Goal: Download file/media

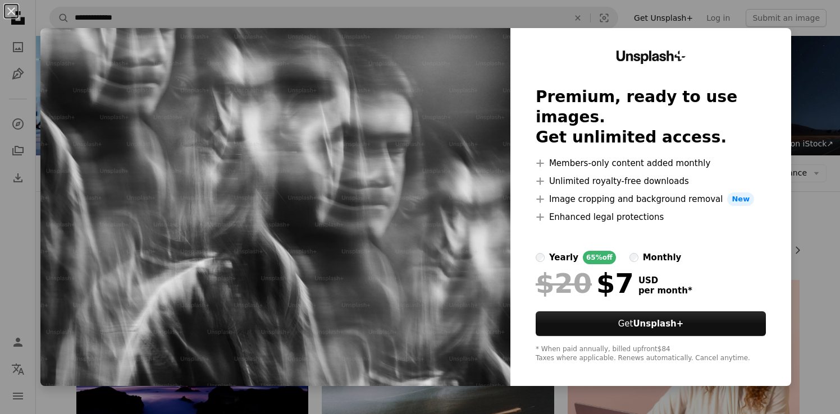
scroll to position [509, 0]
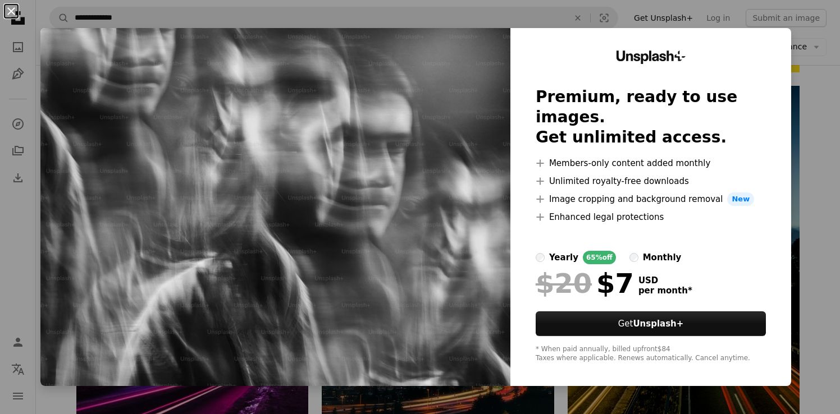
click at [11, 11] on button "An X shape" at bounding box center [10, 10] width 13 height 13
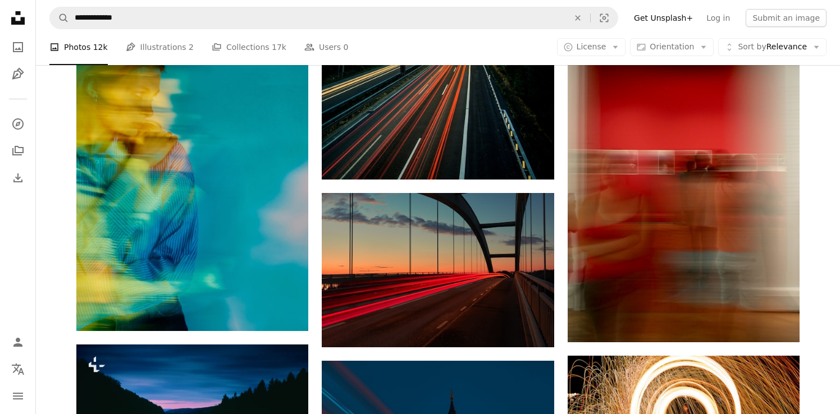
scroll to position [1138, 0]
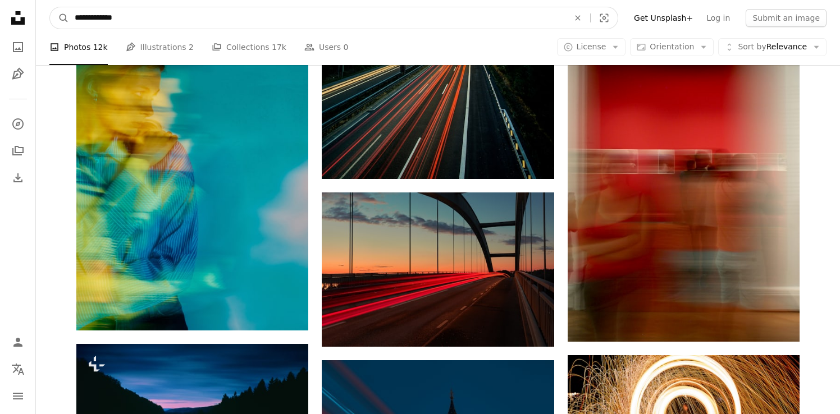
click at [136, 21] on input "**********" at bounding box center [317, 17] width 496 height 21
type input "**********"
click button "A magnifying glass" at bounding box center [59, 17] width 19 height 21
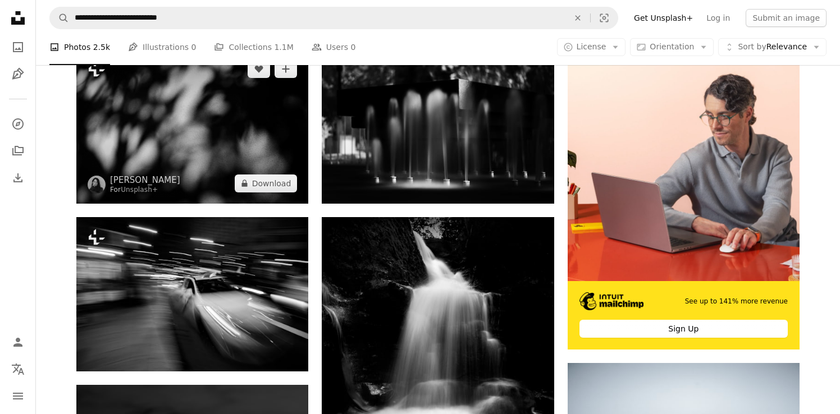
scroll to position [234, 0]
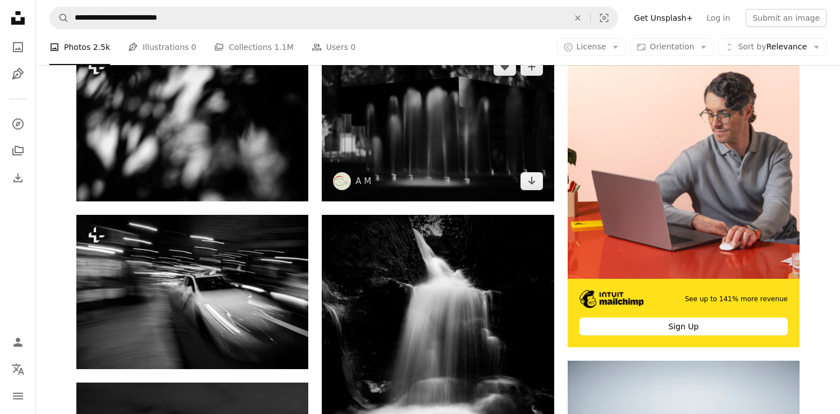
click at [406, 134] on img at bounding box center [438, 124] width 232 height 154
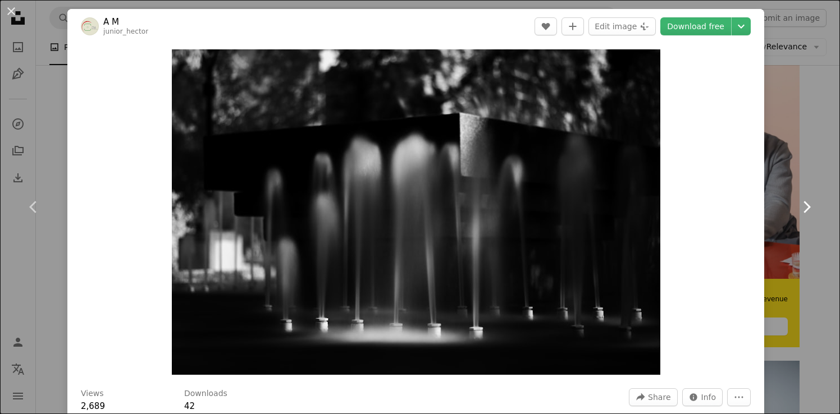
click at [792, 167] on link "Chevron right" at bounding box center [805, 207] width 67 height 108
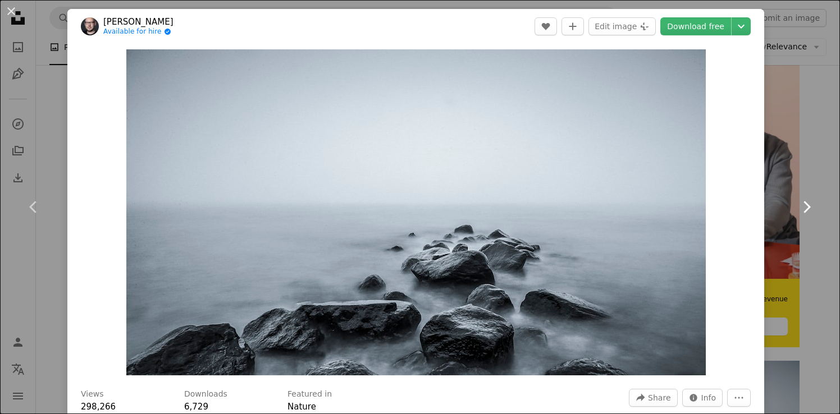
click at [795, 214] on link "Chevron right" at bounding box center [805, 207] width 67 height 108
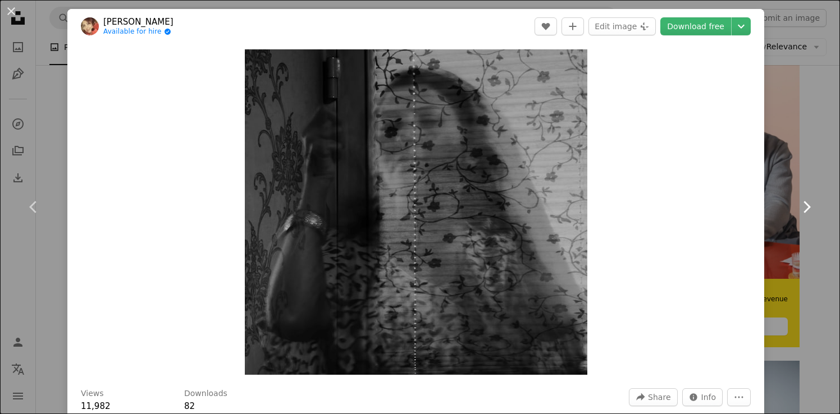
click at [795, 214] on link "Chevron right" at bounding box center [805, 207] width 67 height 108
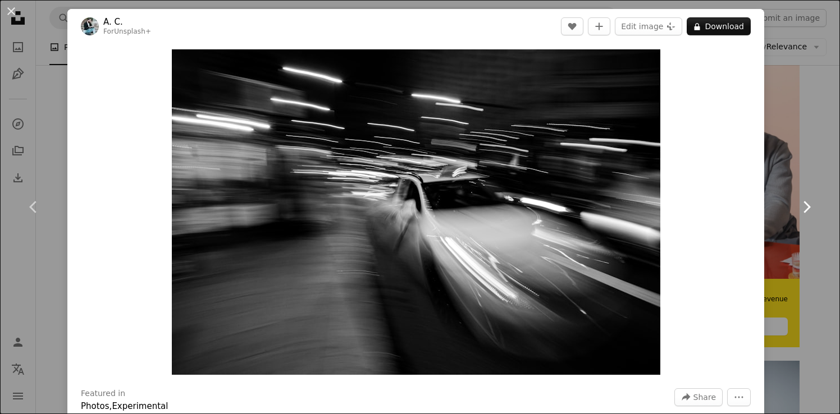
click at [795, 214] on link "Chevron right" at bounding box center [805, 207] width 67 height 108
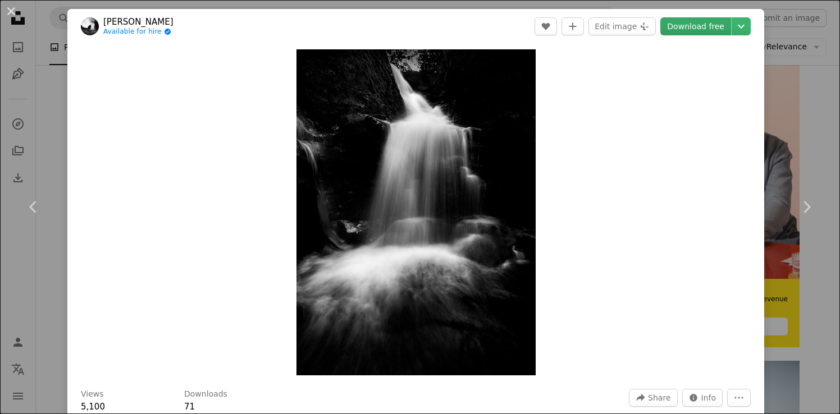
click at [703, 19] on link "Download free" at bounding box center [695, 26] width 71 height 18
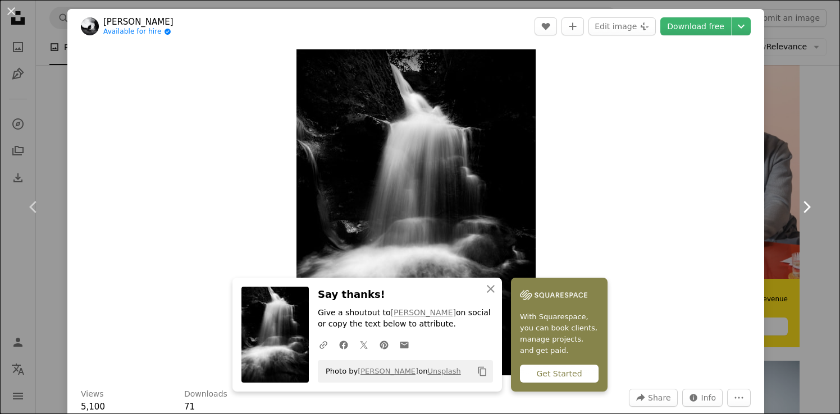
click at [802, 210] on icon "Chevron right" at bounding box center [806, 207] width 18 height 18
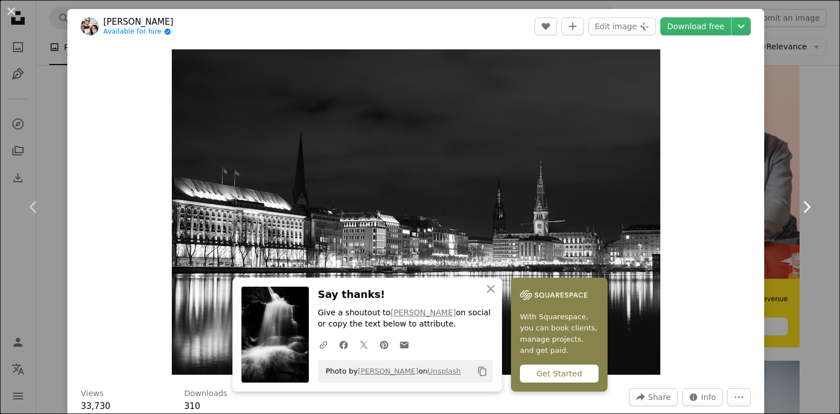
click at [802, 209] on icon "Chevron right" at bounding box center [806, 207] width 18 height 18
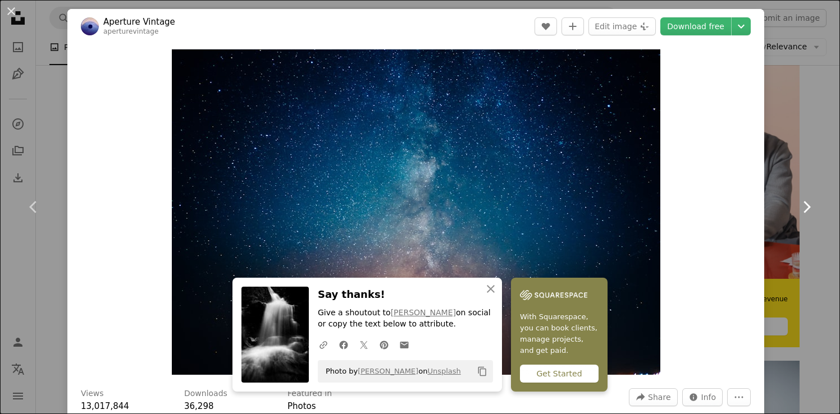
click at [802, 209] on icon "Chevron right" at bounding box center [806, 207] width 18 height 18
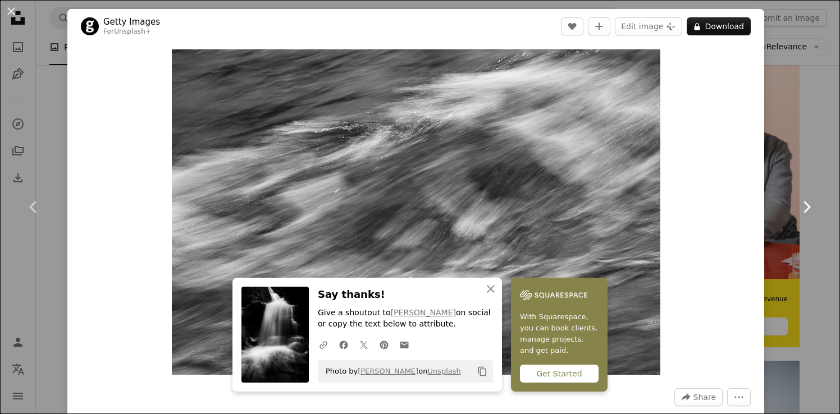
click at [802, 209] on icon "Chevron right" at bounding box center [806, 207] width 18 height 18
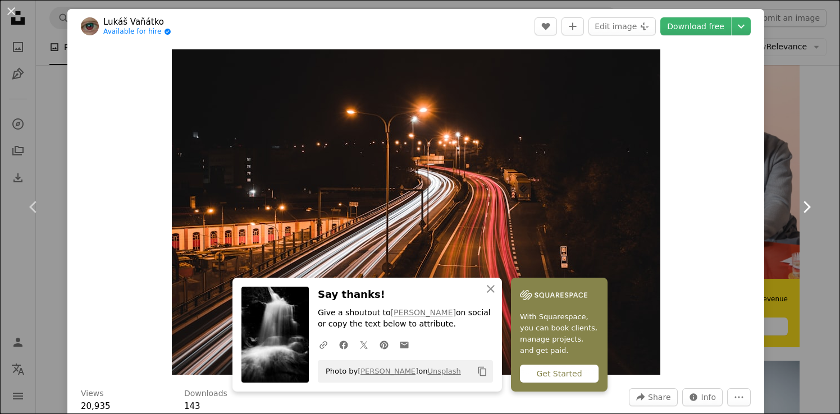
click at [802, 209] on icon "Chevron right" at bounding box center [806, 207] width 18 height 18
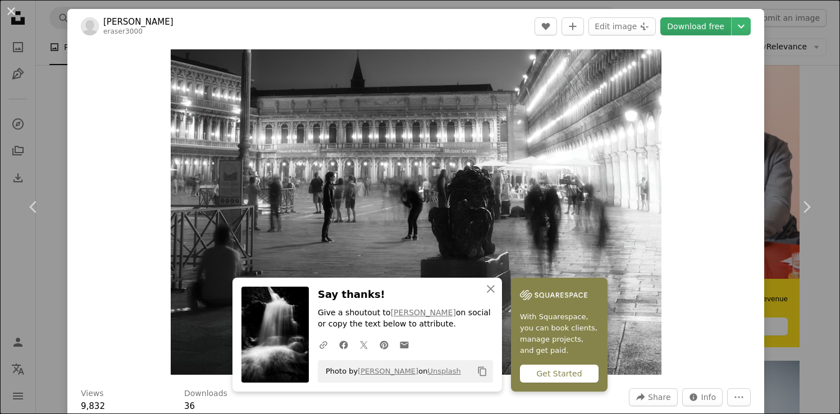
click at [703, 23] on link "Download free" at bounding box center [695, 26] width 71 height 18
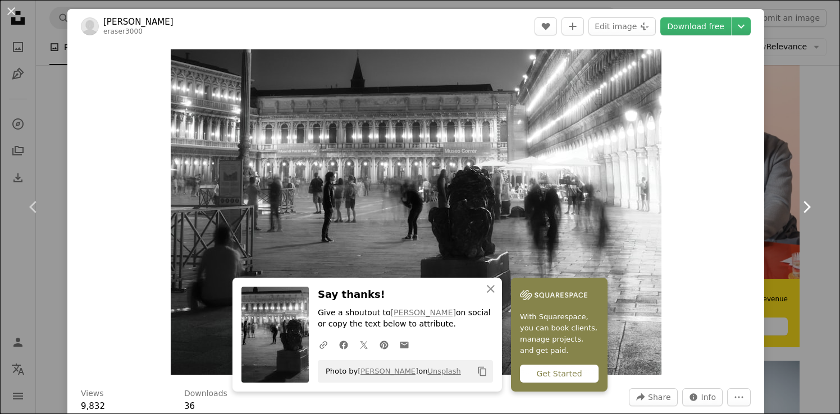
click at [807, 209] on icon at bounding box center [806, 207] width 7 height 12
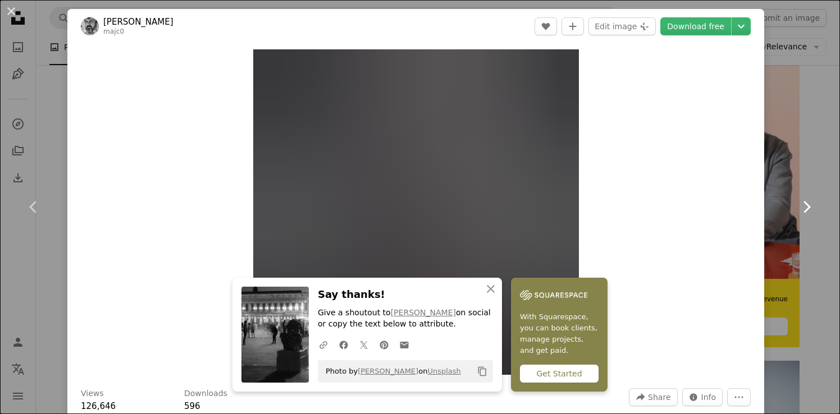
click at [807, 209] on icon at bounding box center [806, 207] width 7 height 12
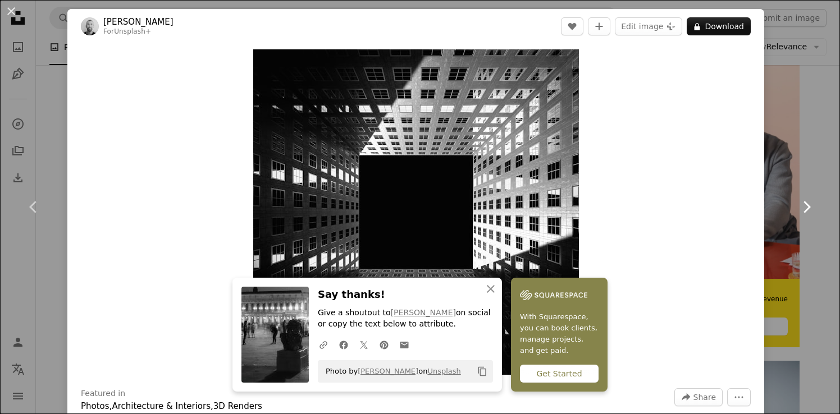
click at [807, 209] on icon at bounding box center [806, 207] width 7 height 12
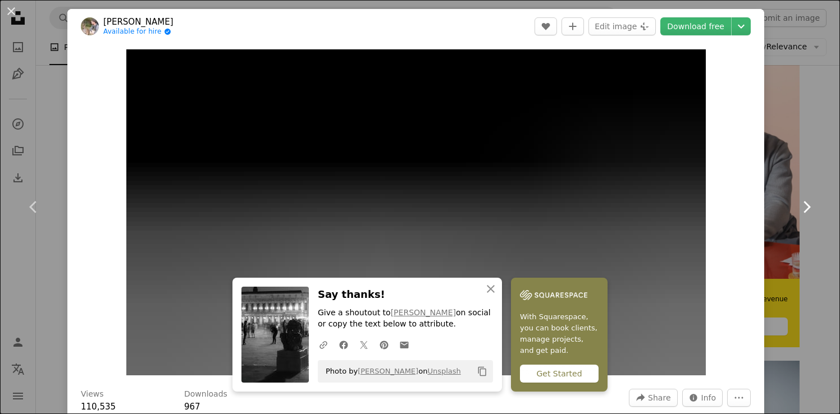
click at [807, 209] on icon at bounding box center [806, 207] width 7 height 12
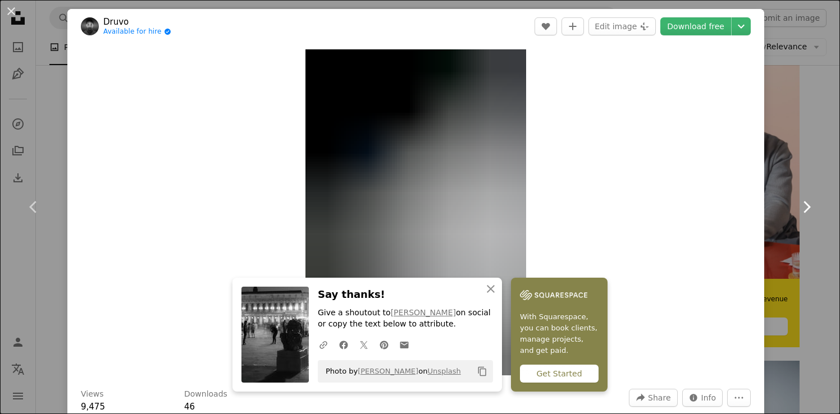
click at [807, 209] on icon at bounding box center [806, 207] width 7 height 12
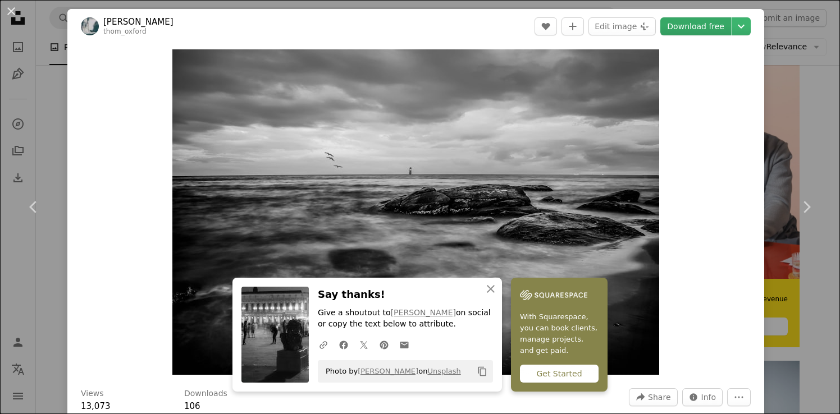
click at [717, 31] on link "Download free" at bounding box center [695, 26] width 71 height 18
